Goal: Transaction & Acquisition: Download file/media

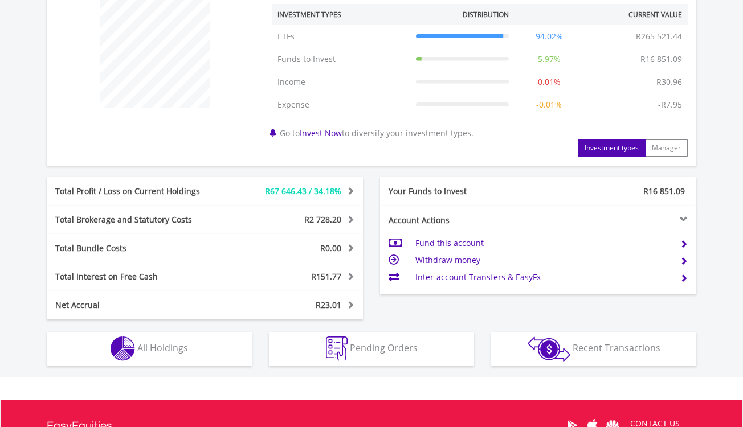
scroll to position [467, 0]
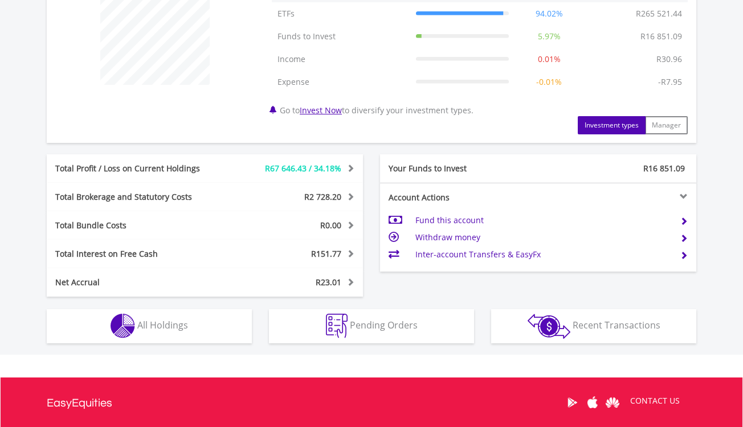
click at [220, 330] on button "Holdings All Holdings" at bounding box center [149, 326] width 205 height 34
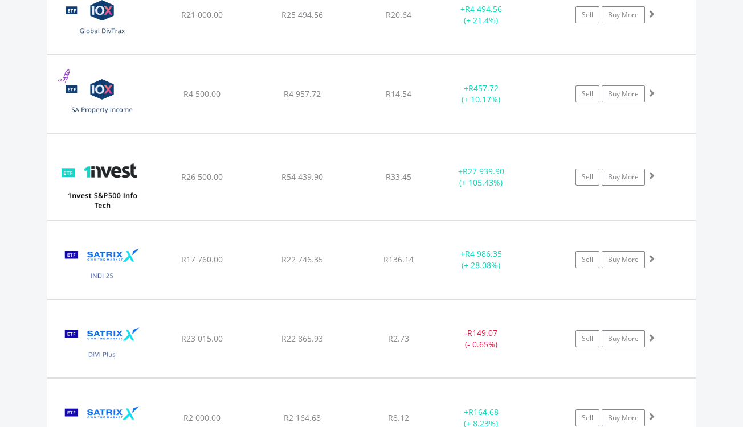
scroll to position [932, 0]
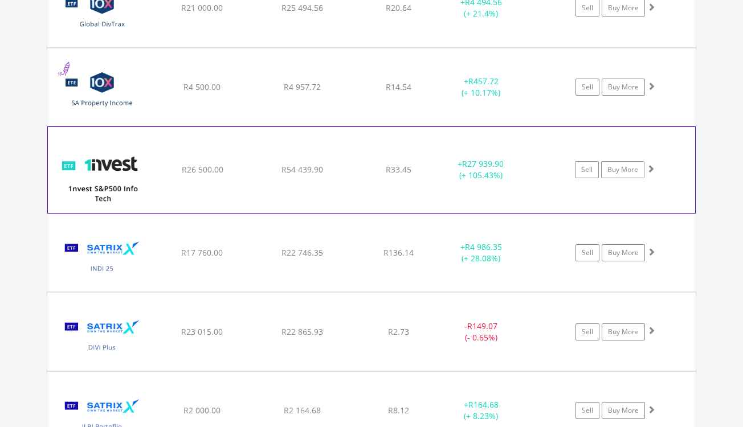
click at [113, 162] on img at bounding box center [103, 175] width 98 height 68
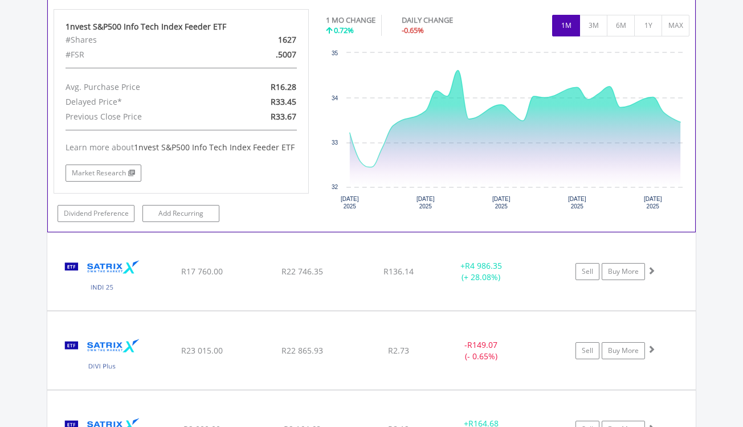
scroll to position [1173, 0]
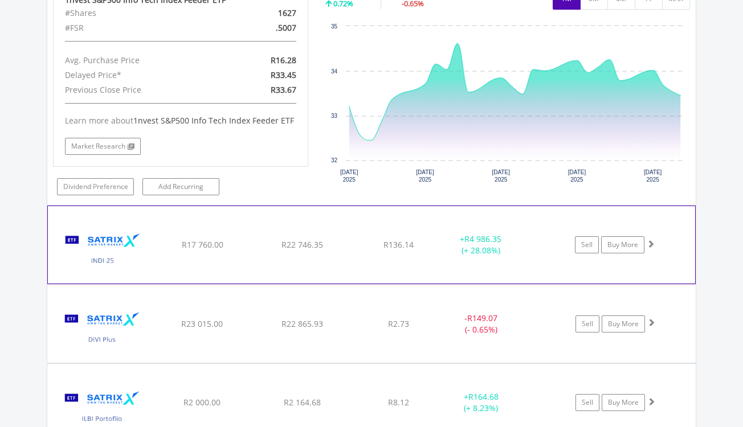
click at [138, 247] on img at bounding box center [103, 250] width 98 height 60
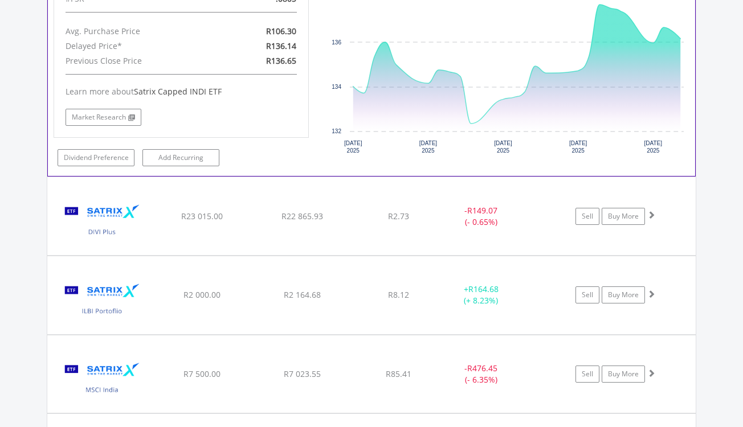
scroll to position [1528, 0]
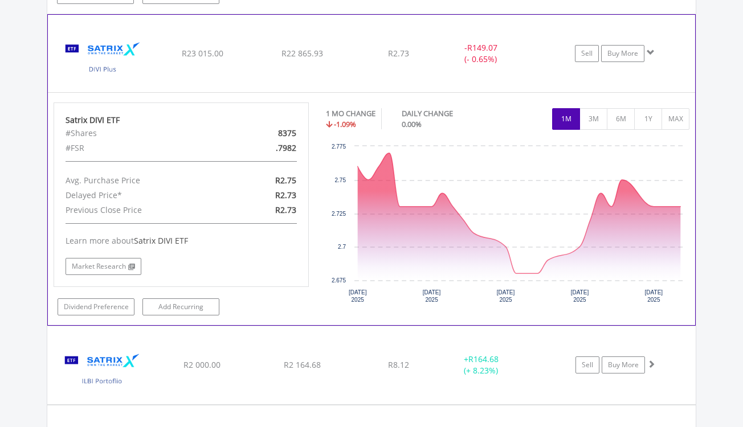
scroll to position [1677, 0]
click at [623, 116] on button "6M" at bounding box center [621, 119] width 28 height 22
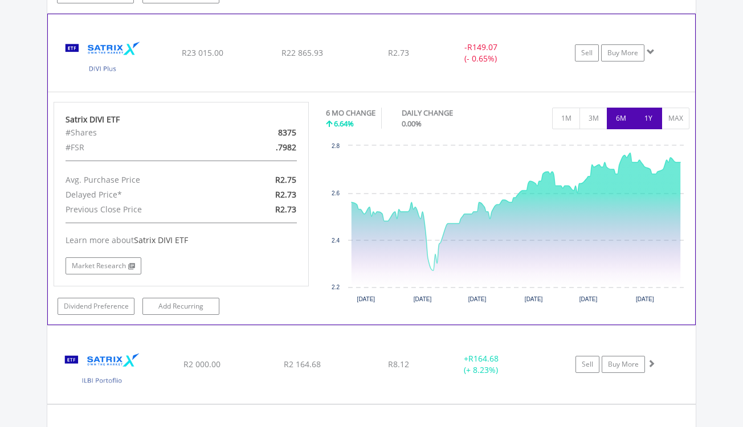
click at [648, 121] on button "1Y" at bounding box center [648, 119] width 28 height 22
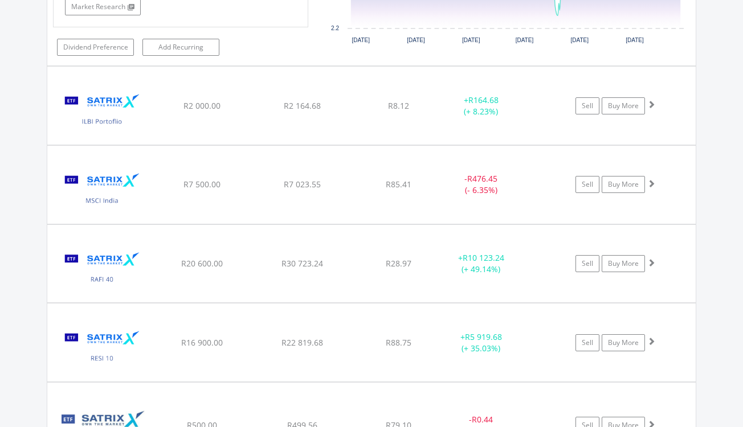
scroll to position [1938, 0]
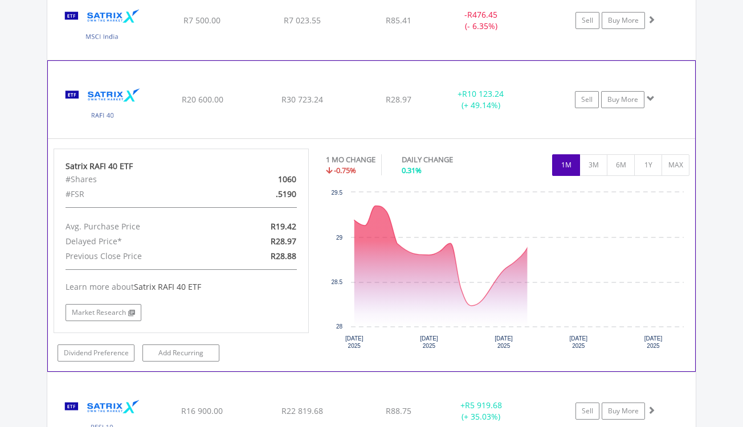
scroll to position [2102, 0]
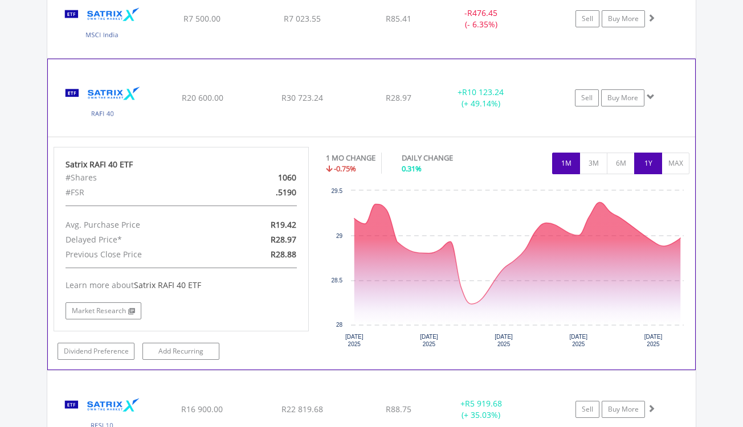
click at [653, 156] on button "1Y" at bounding box center [648, 164] width 28 height 22
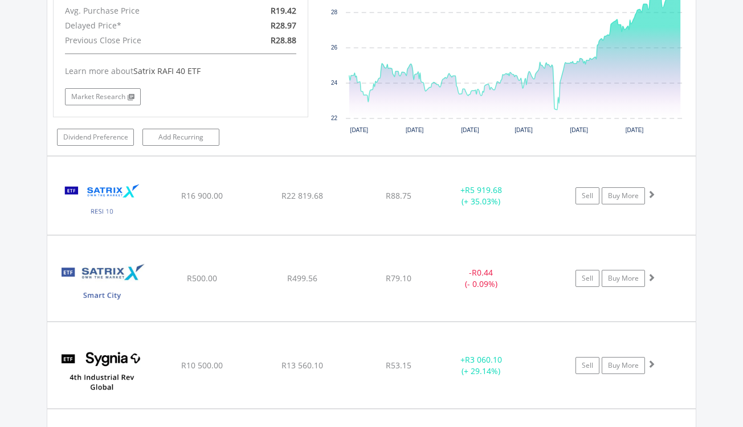
scroll to position [2351, 0]
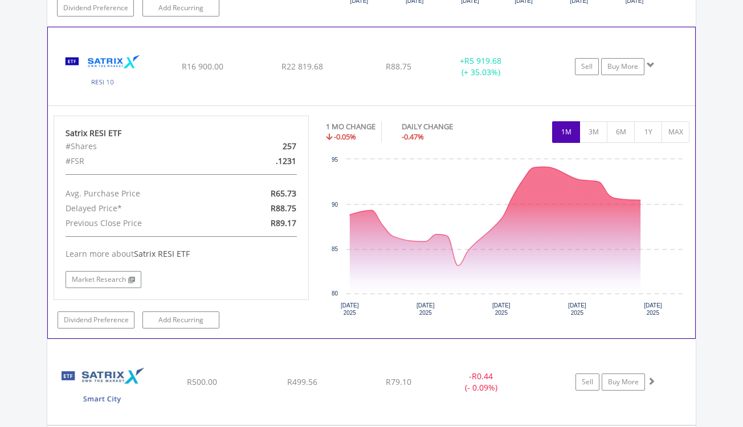
scroll to position [2461, 0]
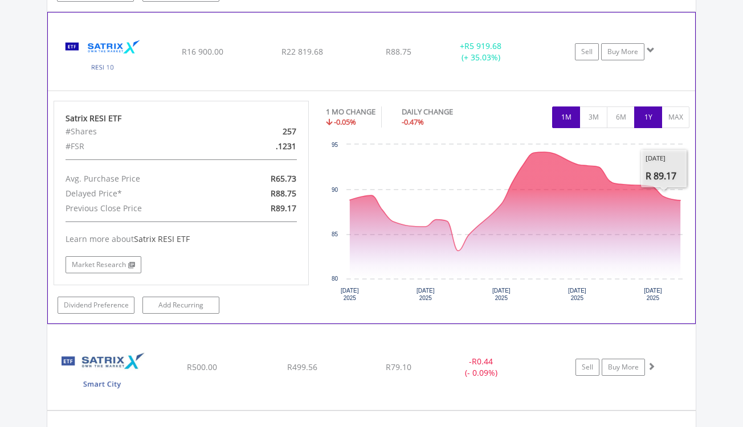
click at [652, 119] on button "1Y" at bounding box center [648, 118] width 28 height 22
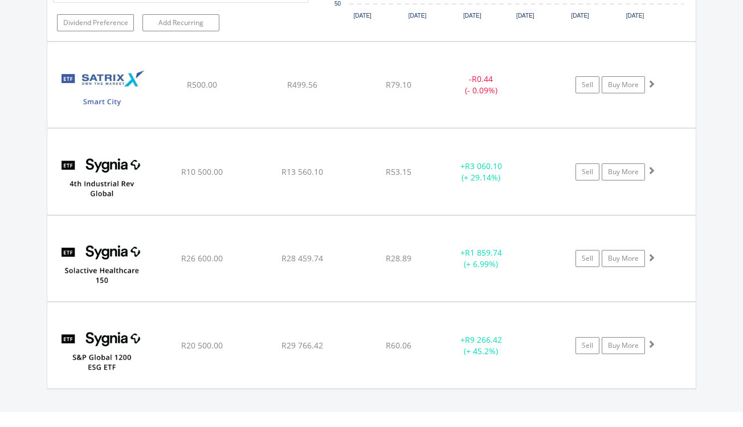
scroll to position [2745, 0]
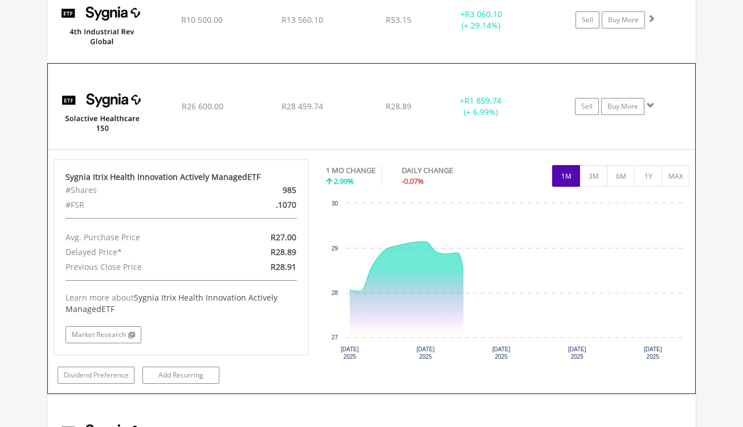
scroll to position [2908, 0]
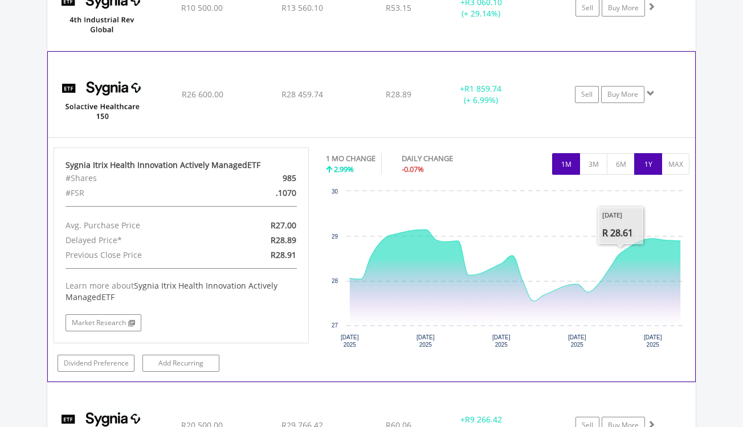
click at [643, 165] on button "1Y" at bounding box center [648, 164] width 28 height 22
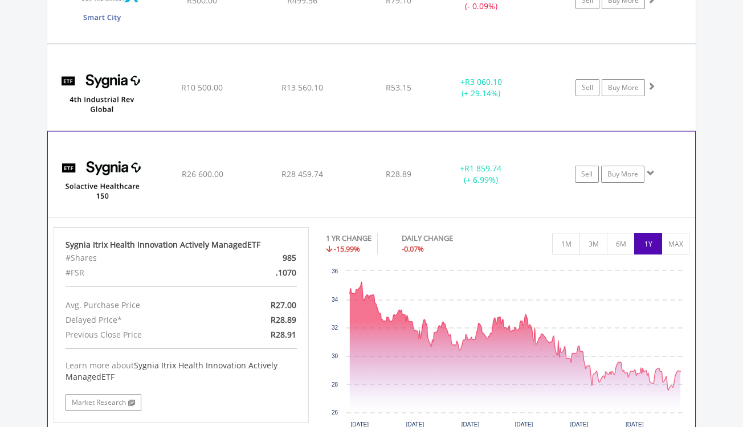
scroll to position [2823, 0]
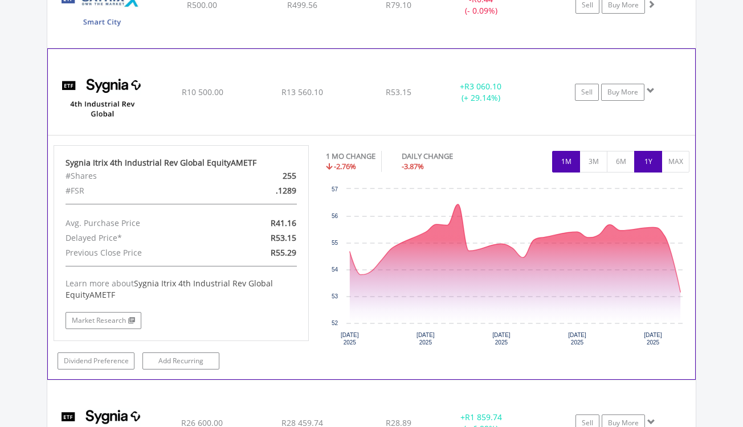
click at [642, 160] on button "1Y" at bounding box center [648, 162] width 28 height 22
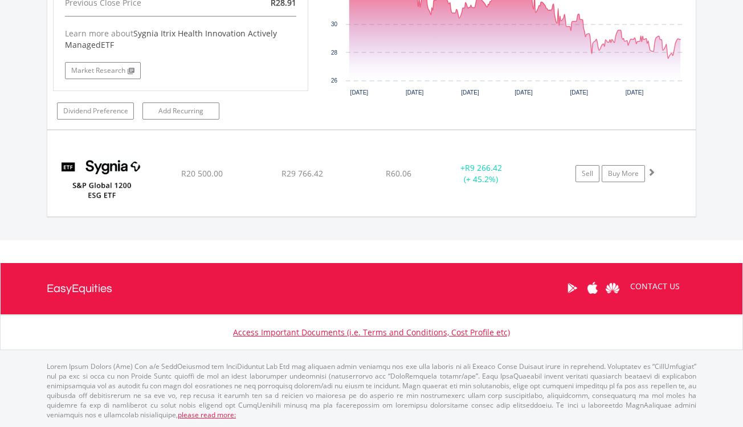
scroll to position [3404, 0]
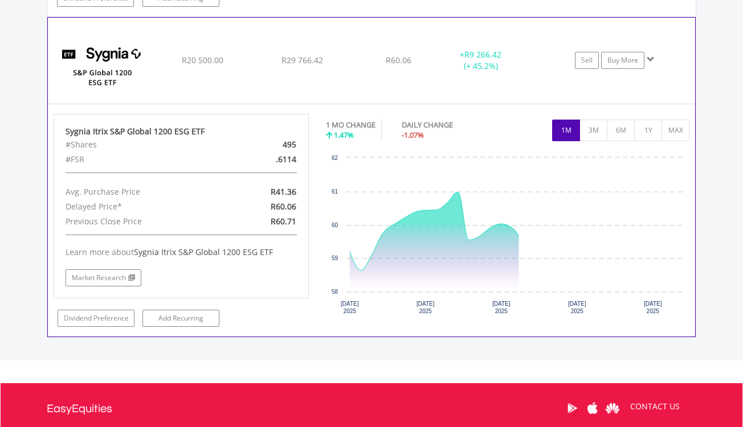
scroll to position [3554, 0]
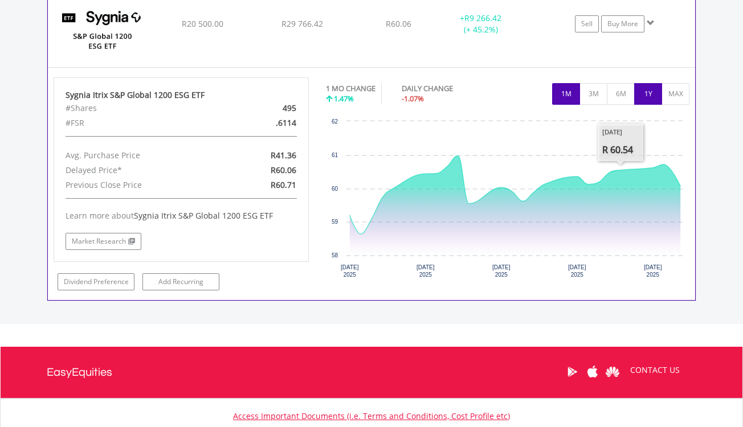
click at [654, 95] on button "1Y" at bounding box center [648, 94] width 28 height 22
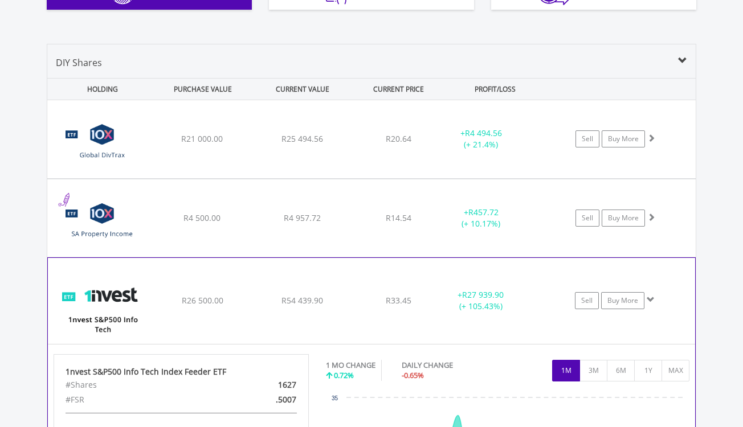
scroll to position [733, 0]
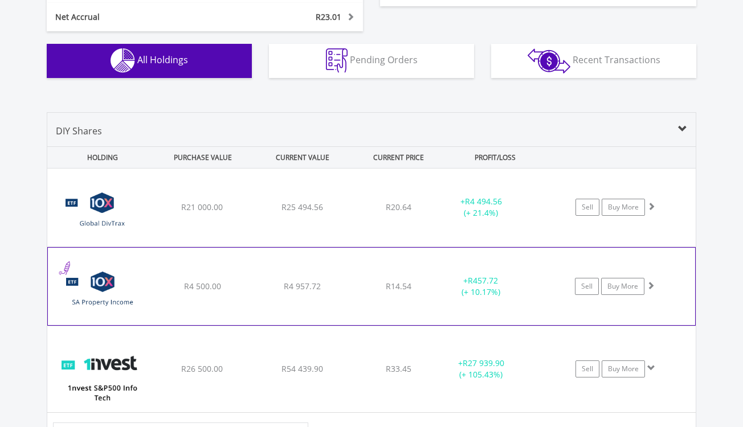
click at [178, 213] on div "R4 500.00" at bounding box center [202, 207] width 97 height 11
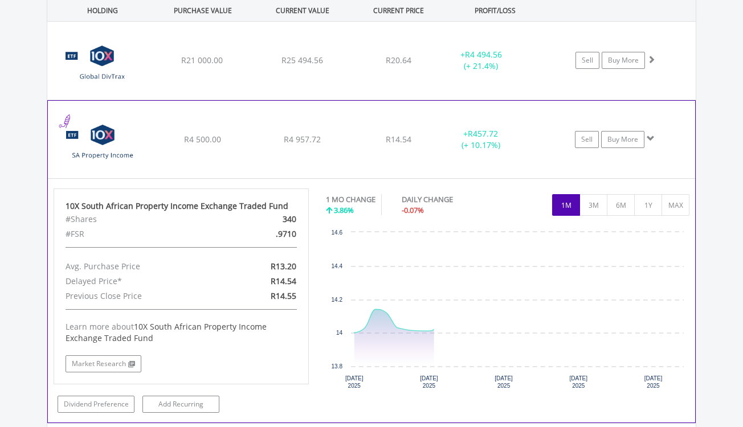
scroll to position [888, 0]
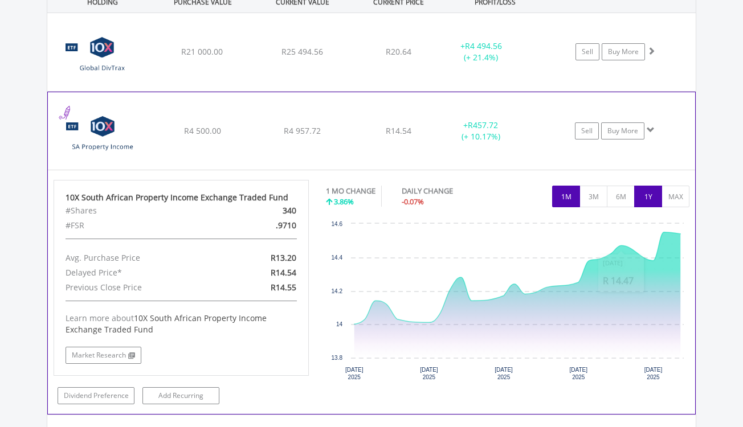
click at [654, 197] on button "1Y" at bounding box center [648, 197] width 28 height 22
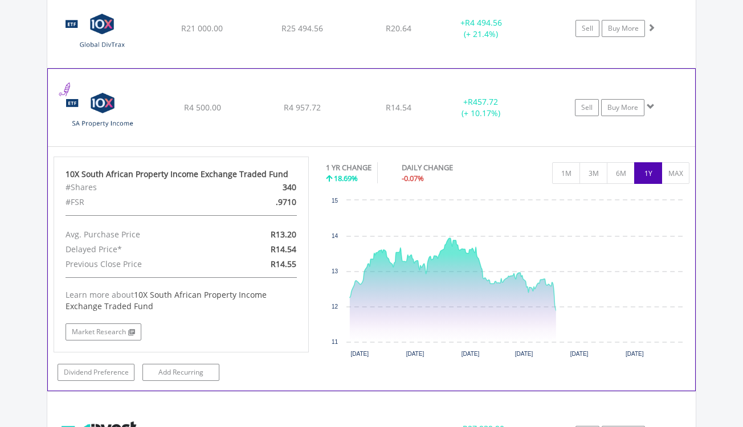
scroll to position [915, 0]
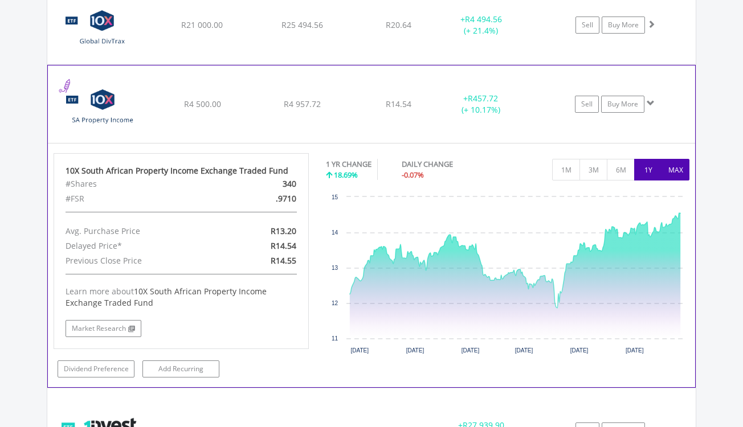
click at [681, 167] on button "MAX" at bounding box center [675, 170] width 28 height 22
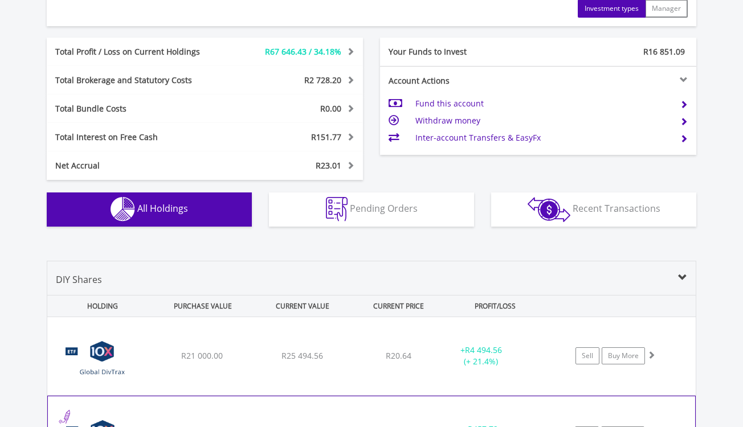
scroll to position [616, 0]
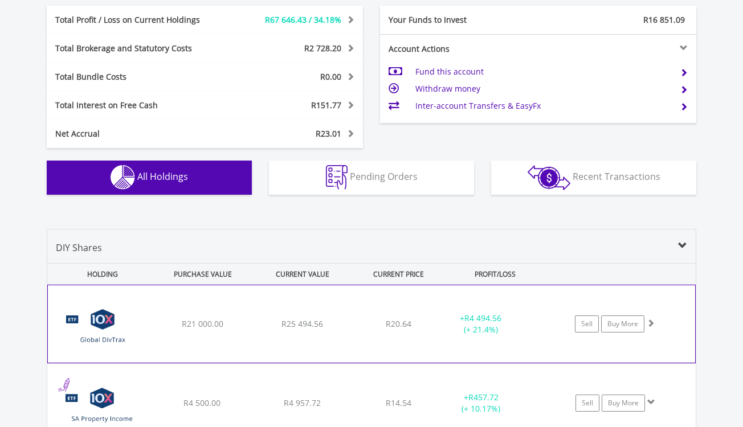
click at [213, 345] on div "﻿ 10X S&P Global Dividend Aristocrats Exchange Traded Fund R21 000.00 R25 494.5…" at bounding box center [371, 323] width 647 height 77
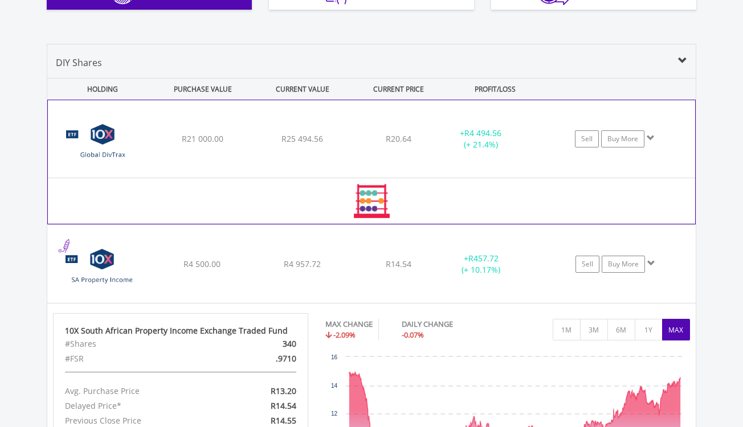
scroll to position [802, 0]
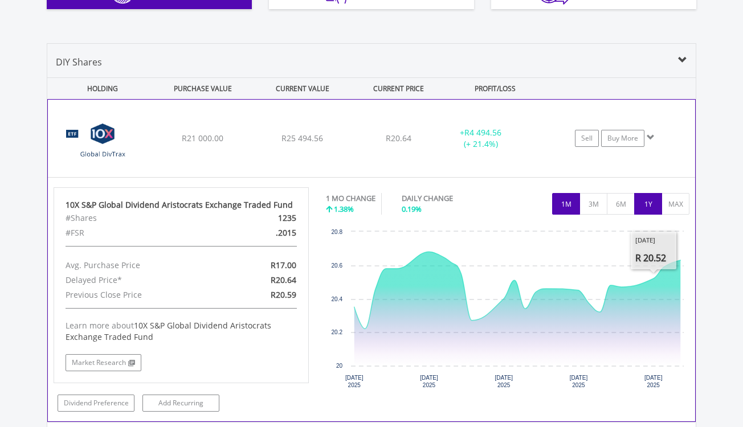
click at [654, 211] on button "1Y" at bounding box center [648, 204] width 28 height 22
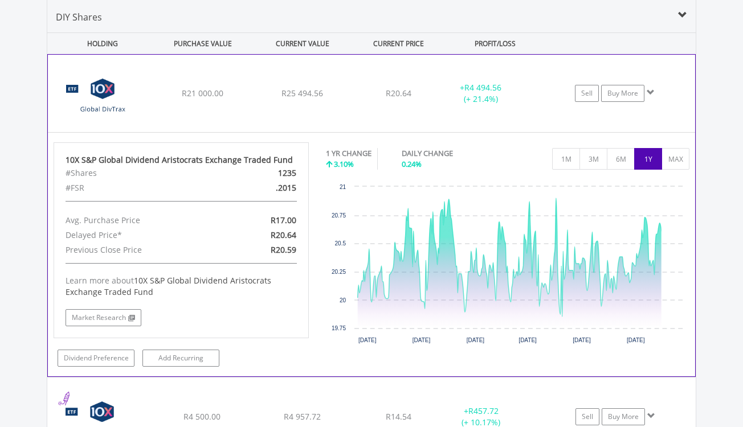
scroll to position [848, 0]
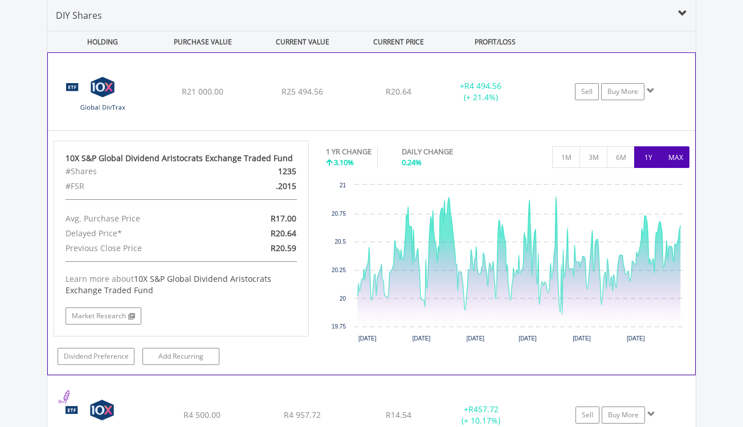
click at [685, 156] on button "MAX" at bounding box center [675, 157] width 28 height 22
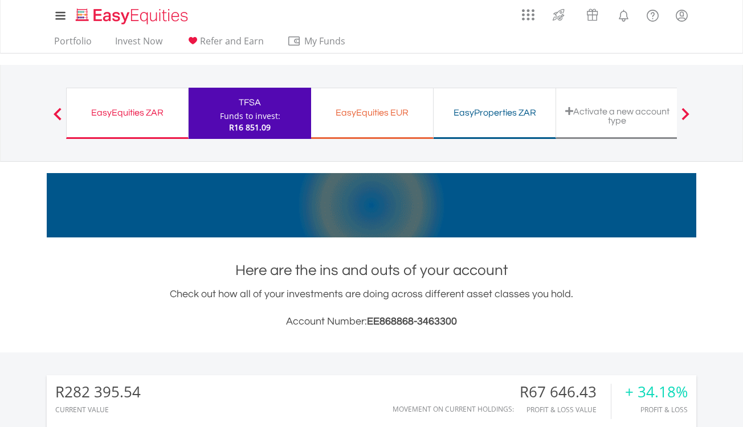
scroll to position [0, 0]
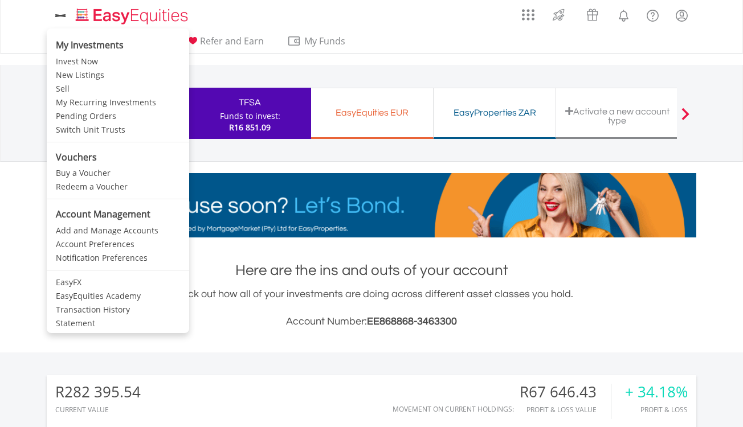
click at [59, 18] on icon at bounding box center [60, 16] width 16 height 14
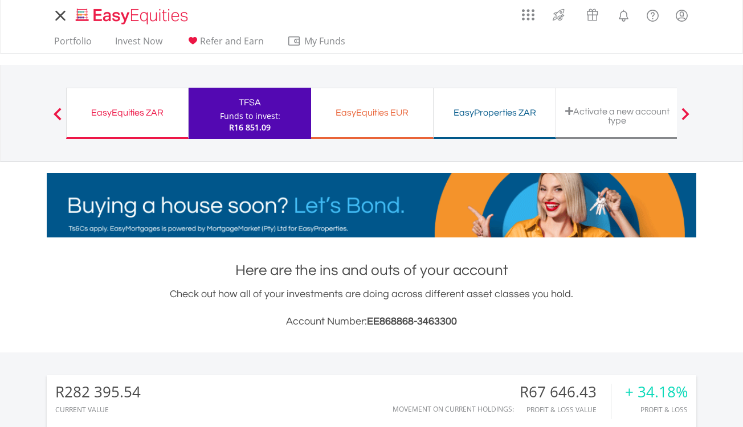
click at [59, 18] on icon at bounding box center [60, 16] width 16 height 14
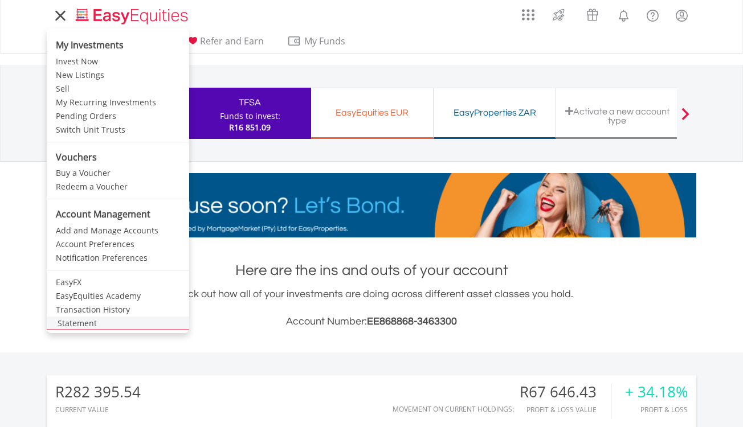
click at [95, 324] on link "Statement" at bounding box center [118, 324] width 142 height 14
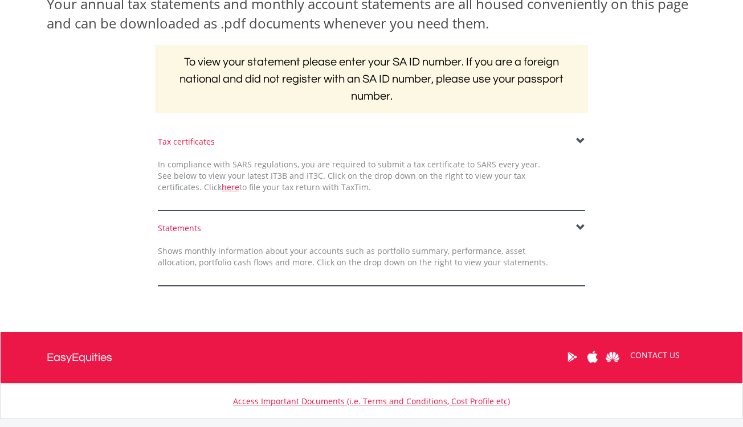
scroll to position [203, 0]
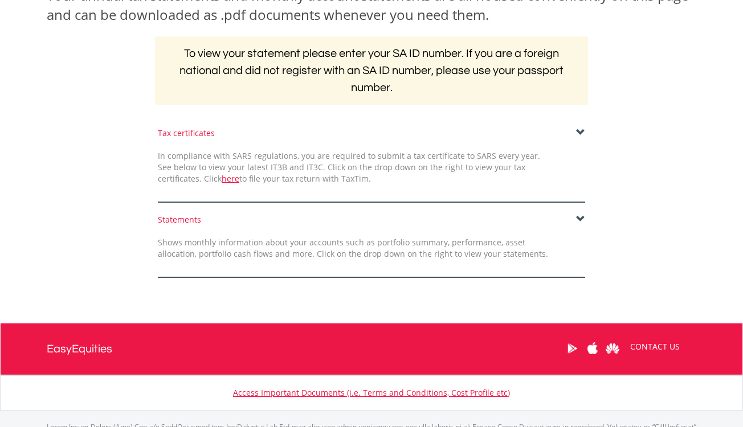
click at [578, 215] on span at bounding box center [580, 219] width 9 height 9
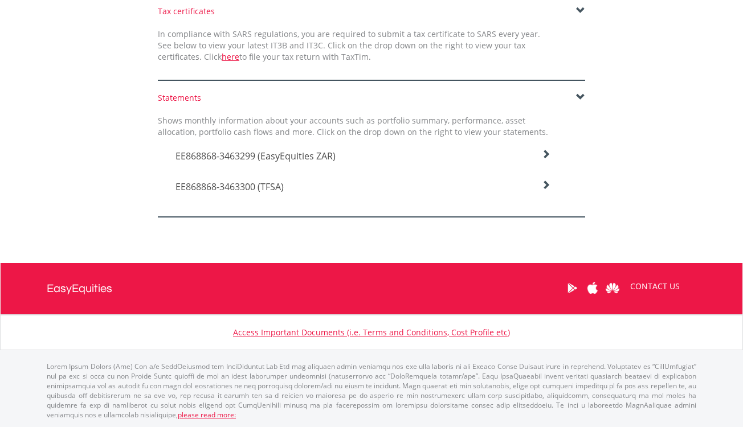
scroll to position [325, 0]
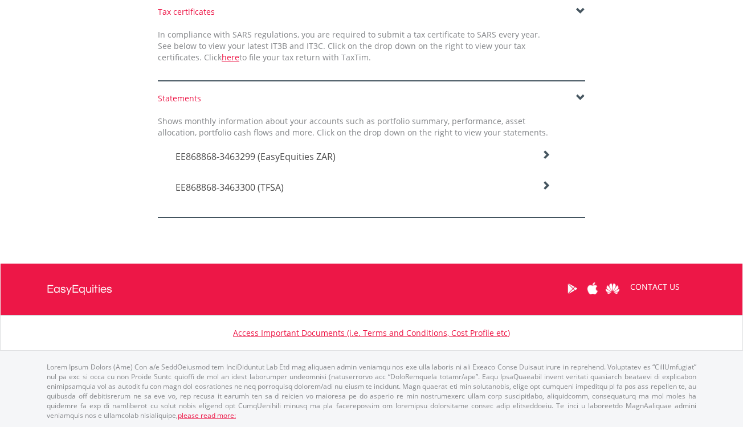
click at [545, 164] on h4 "EE868868-3463300 (TFSA)" at bounding box center [362, 157] width 375 height 14
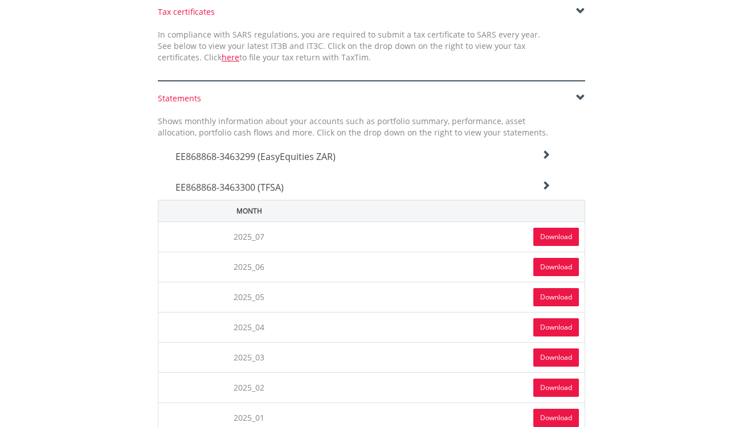
click at [545, 238] on link "Download" at bounding box center [556, 237] width 46 height 18
click at [566, 268] on link "Download" at bounding box center [556, 267] width 46 height 18
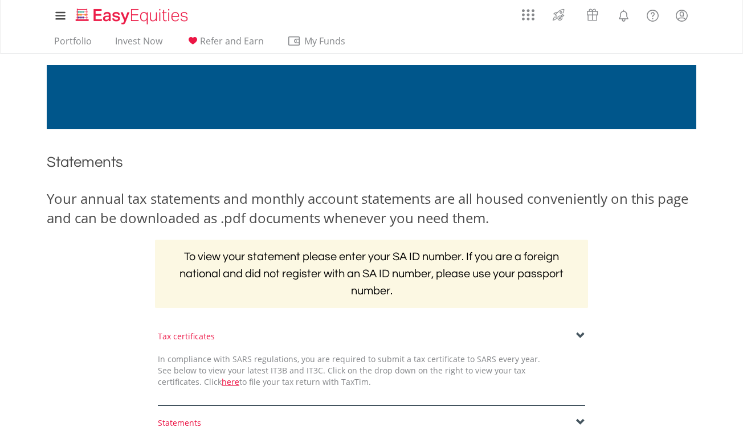
scroll to position [0, 0]
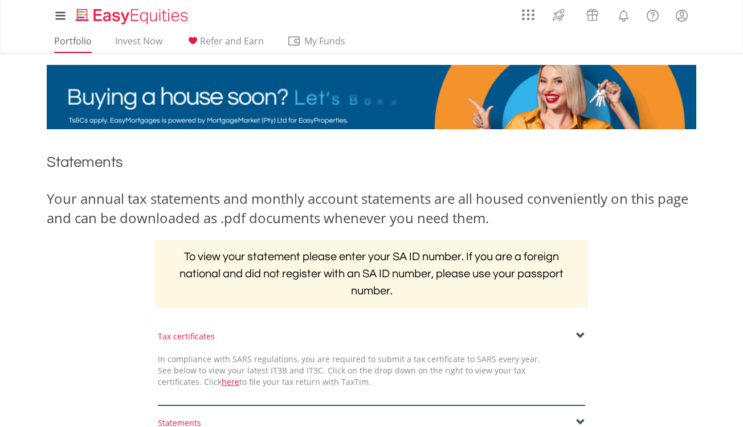
click at [72, 45] on link "Portfolio" at bounding box center [73, 44] width 47 height 18
